Goal: Task Accomplishment & Management: Use online tool/utility

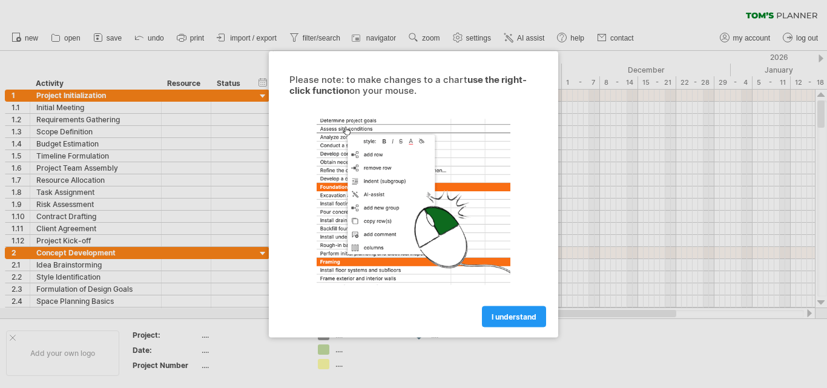
click at [78, 239] on div at bounding box center [413, 194] width 827 height 388
click at [180, 199] on div at bounding box center [413, 194] width 827 height 388
click at [504, 310] on link "I understand" at bounding box center [514, 316] width 64 height 21
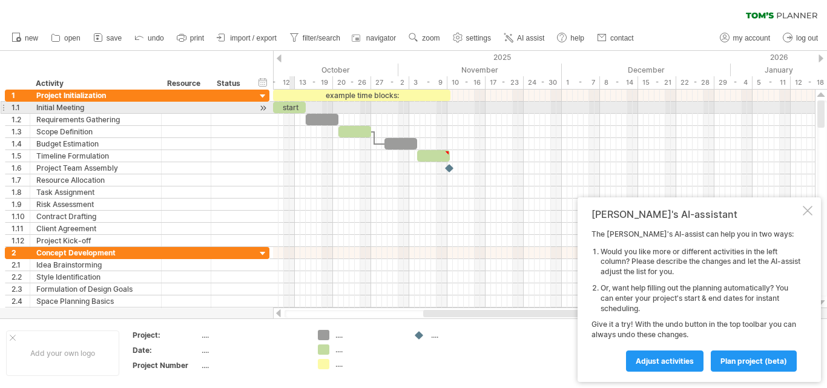
click at [294, 106] on div "start" at bounding box center [289, 108] width 33 height 12
click at [332, 105] on div at bounding box center [544, 108] width 542 height 12
click at [295, 108] on div "**********" at bounding box center [289, 108] width 33 height 12
click at [305, 107] on span at bounding box center [305, 108] width 5 height 12
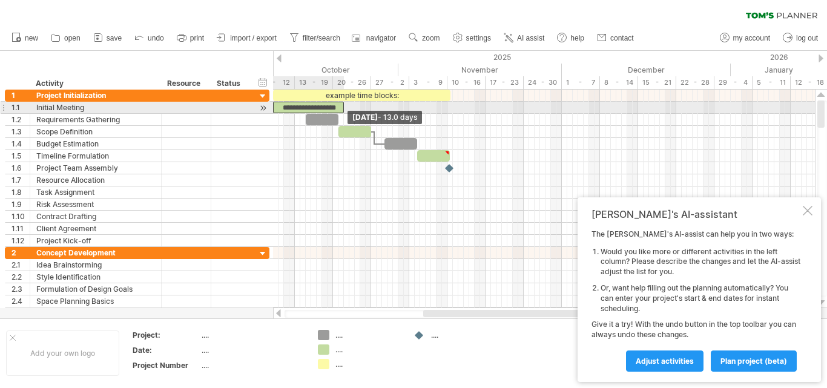
drag, startPoint x: 305, startPoint y: 107, endPoint x: 342, endPoint y: 103, distance: 37.7
click at [342, 103] on span at bounding box center [344, 108] width 5 height 12
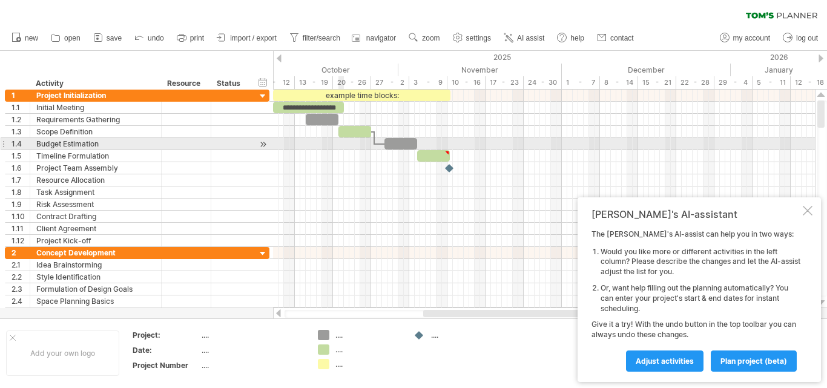
click at [339, 146] on div at bounding box center [544, 144] width 542 height 12
